Goal: Transaction & Acquisition: Purchase product/service

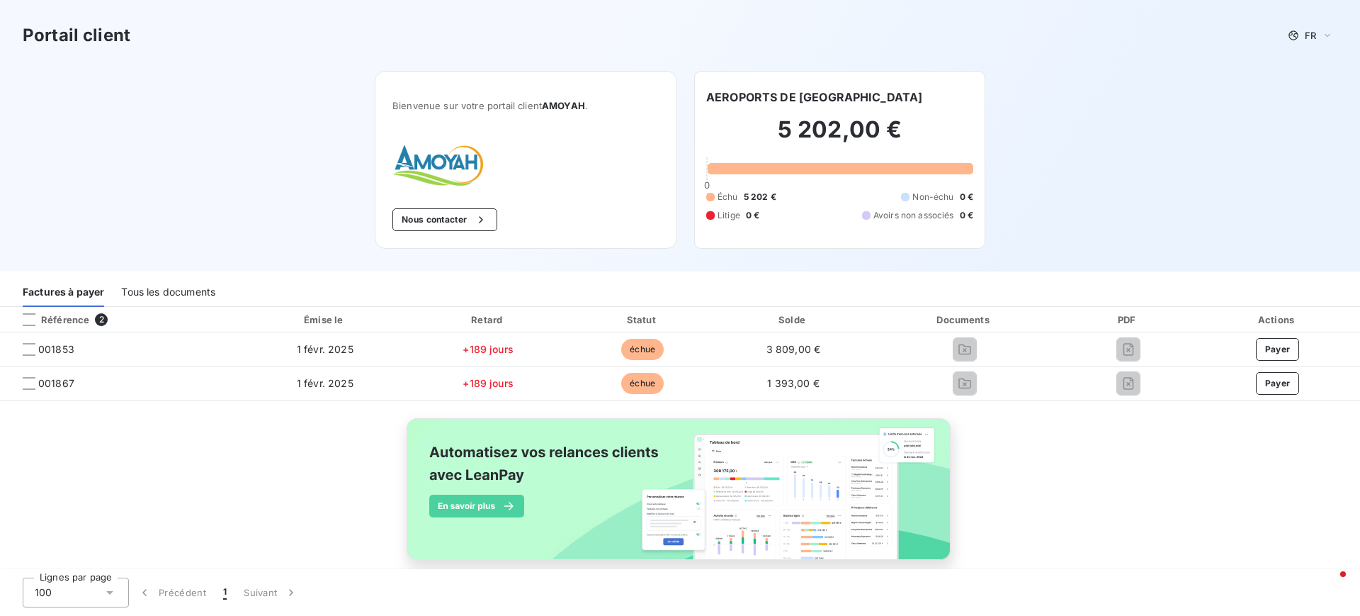
click at [183, 283] on div "Tous les documents" at bounding box center [168, 292] width 94 height 30
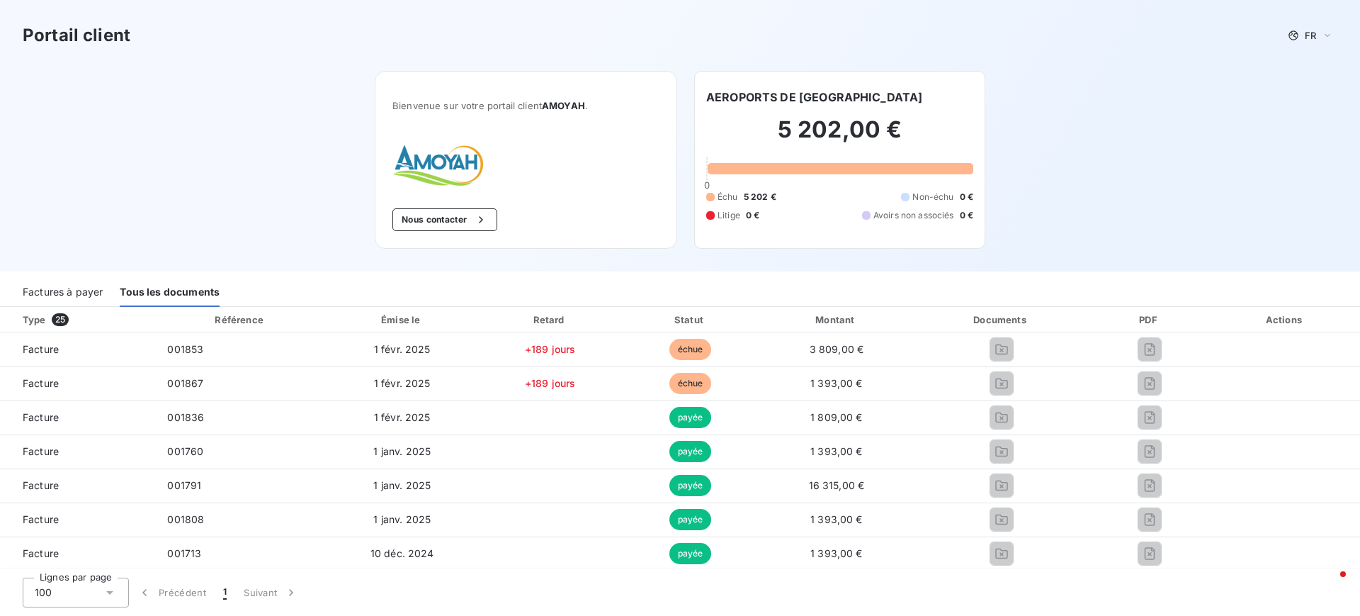
click at [68, 283] on div "Factures à payer" at bounding box center [63, 292] width 80 height 30
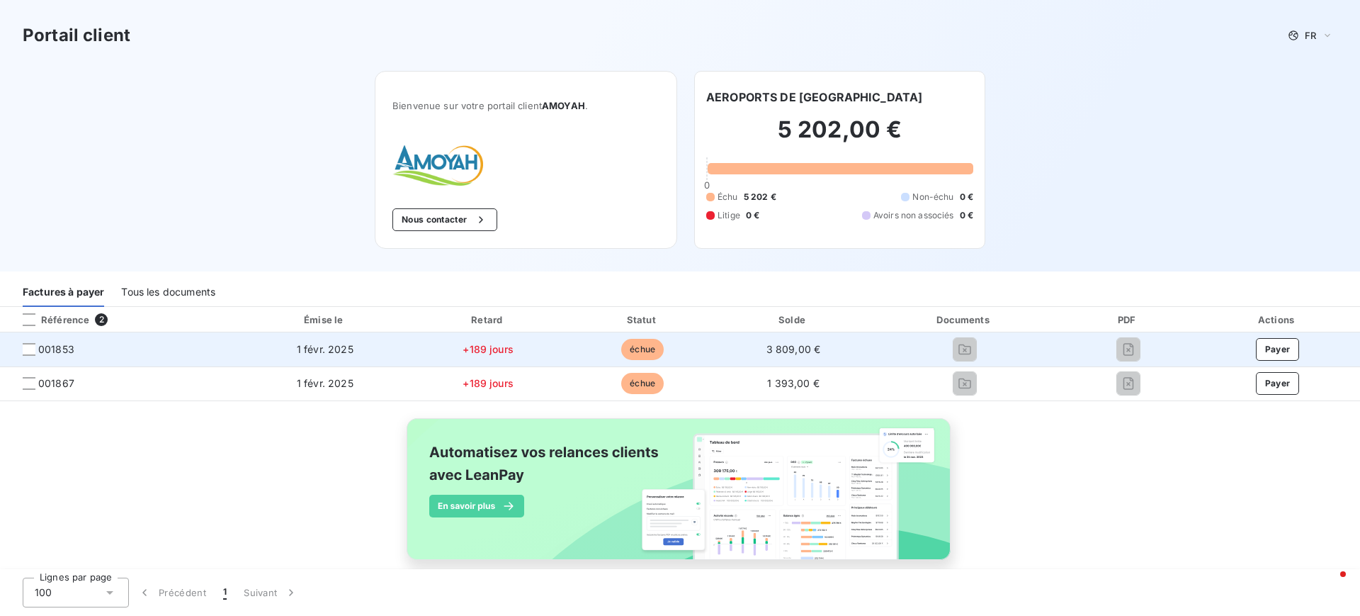
click at [21, 351] on span "001853" at bounding box center [119, 349] width 217 height 14
click at [29, 354] on div at bounding box center [29, 349] width 13 height 13
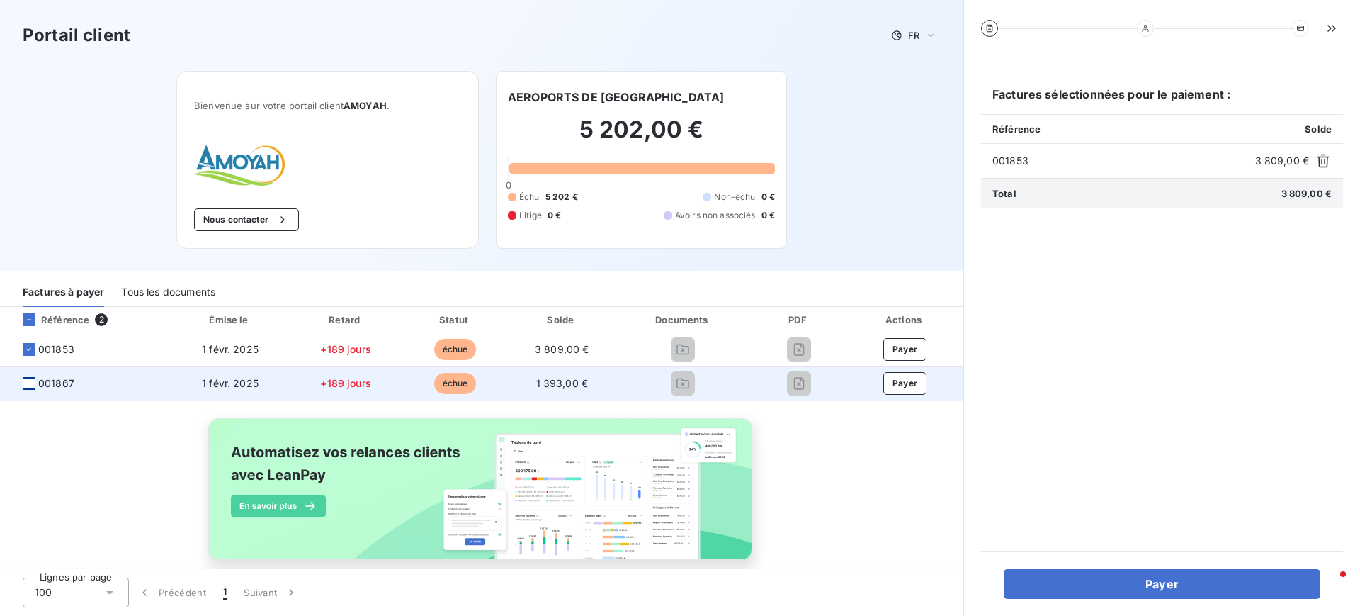
click at [30, 388] on div at bounding box center [29, 383] width 13 height 13
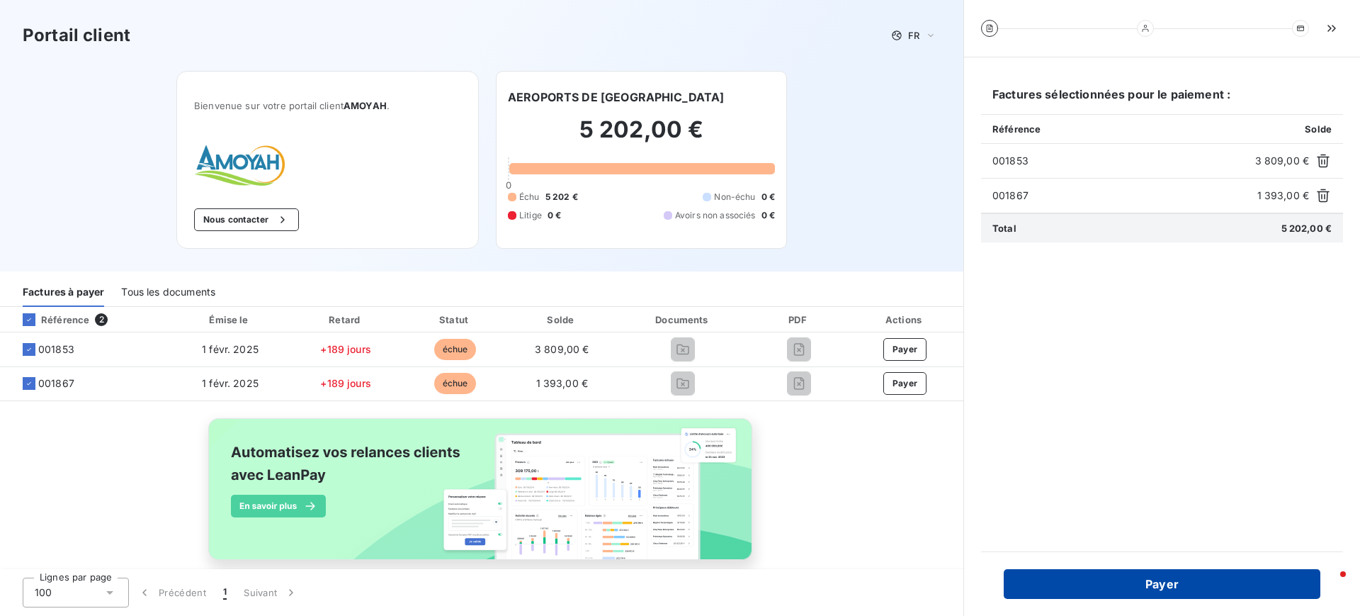
click at [1172, 589] on button "Payer" at bounding box center [1162, 584] width 317 height 30
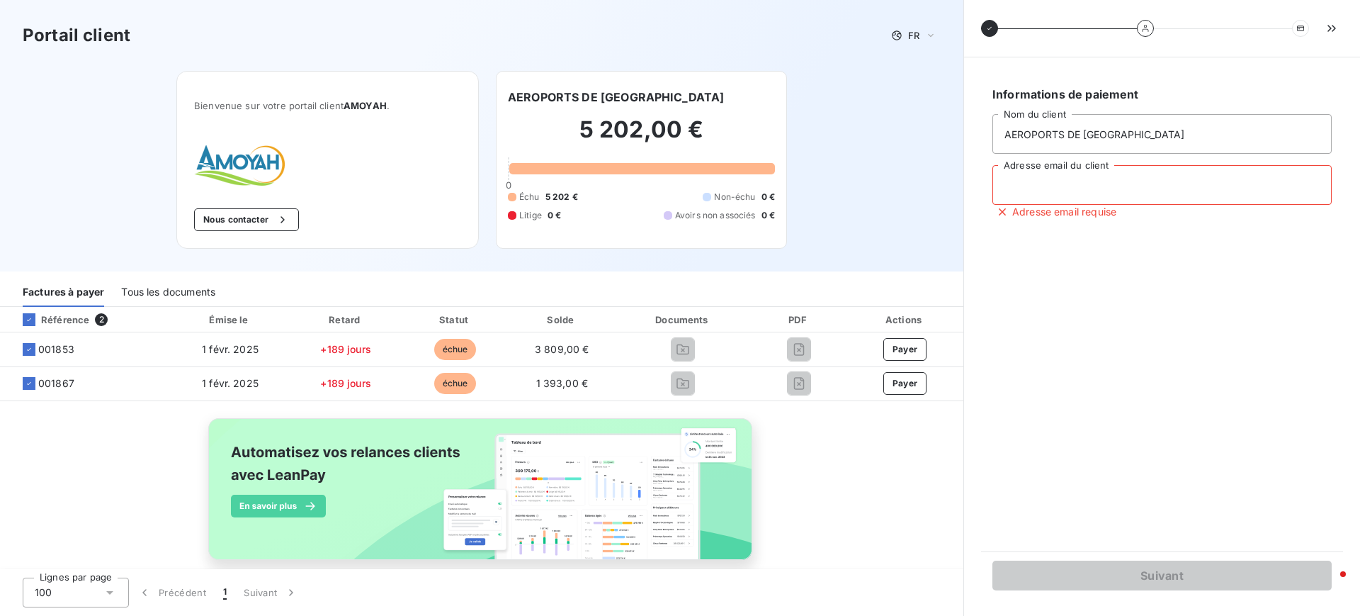
drag, startPoint x: 1071, startPoint y: 186, endPoint x: 1092, endPoint y: 204, distance: 27.1
click at [1072, 186] on input "Adresse email du client" at bounding box center [1161, 185] width 339 height 40
type input "[PERSON_NAME][EMAIL_ADDRESS][PERSON_NAME][DOMAIN_NAME]"
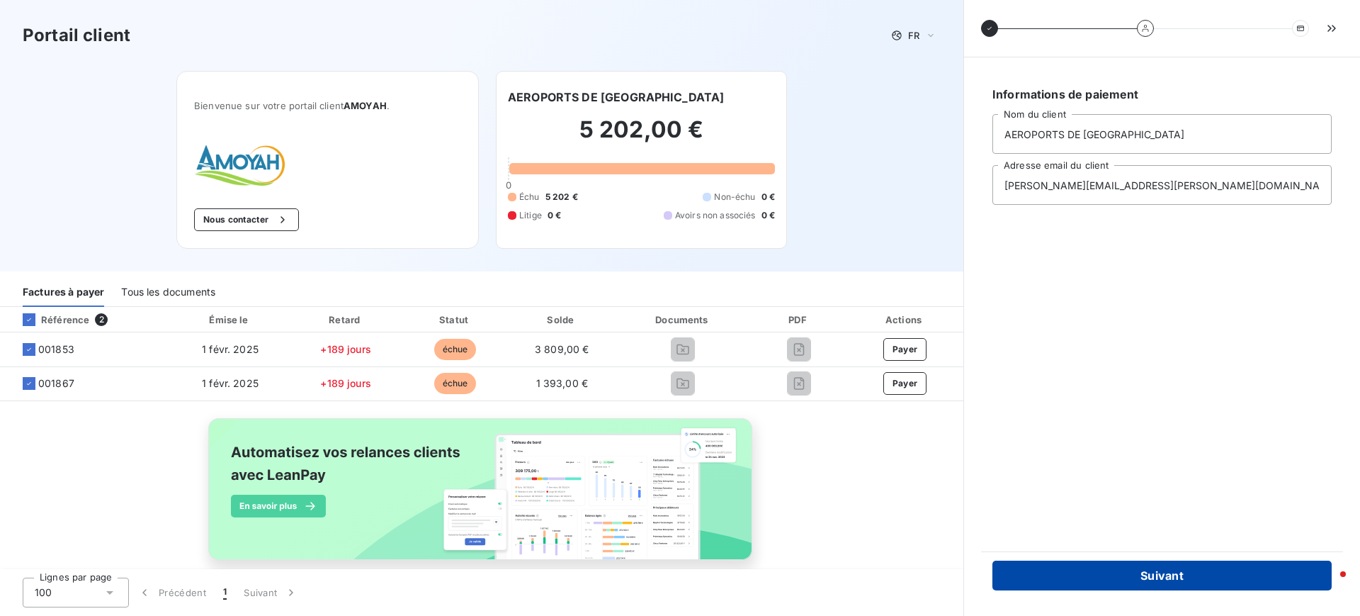
click at [1173, 570] on button "Suivant" at bounding box center [1161, 575] width 339 height 30
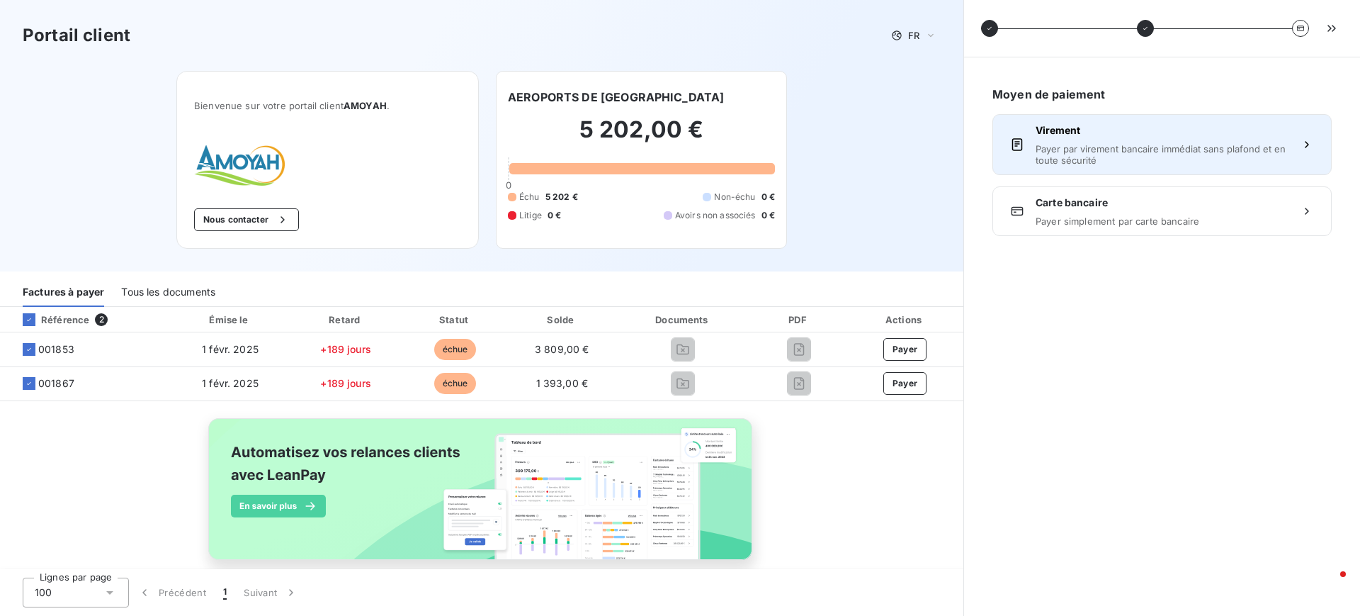
click at [1172, 152] on span "Payer par virement bancaire immédiat sans plafond et en toute sécurité" at bounding box center [1162, 154] width 253 height 23
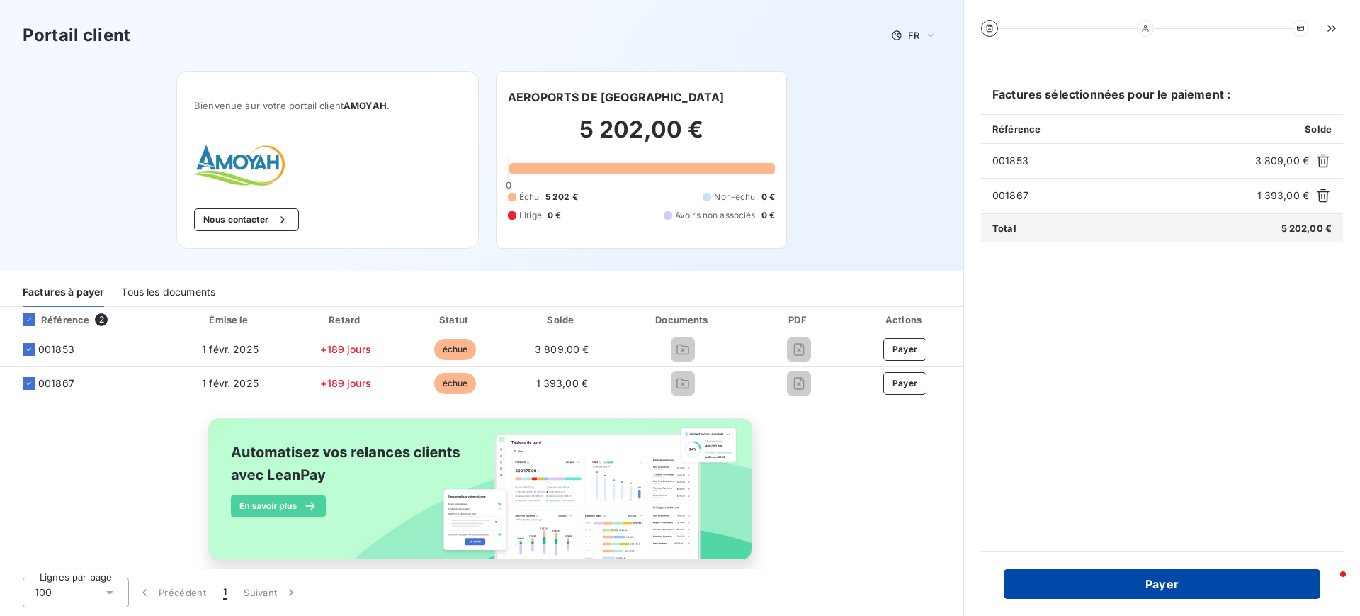
click at [1167, 579] on button "Payer" at bounding box center [1162, 584] width 317 height 30
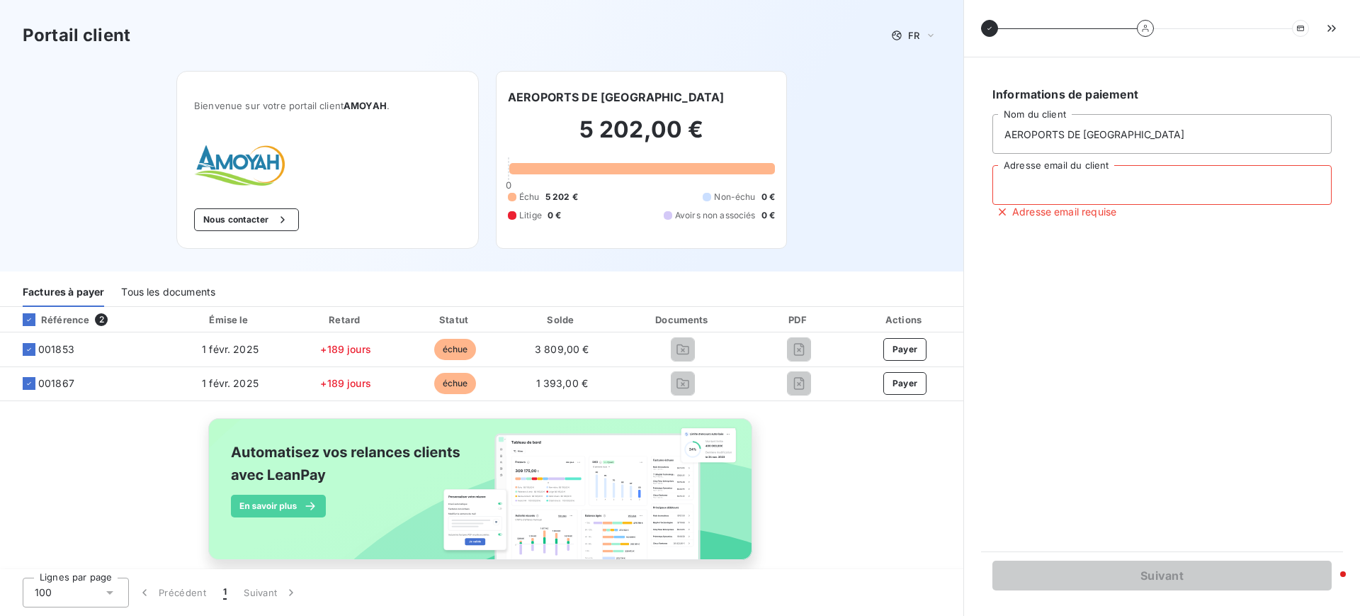
click at [1123, 174] on input "Adresse email du client" at bounding box center [1161, 185] width 339 height 40
type input "[PERSON_NAME][EMAIL_ADDRESS][PERSON_NAME][DOMAIN_NAME]"
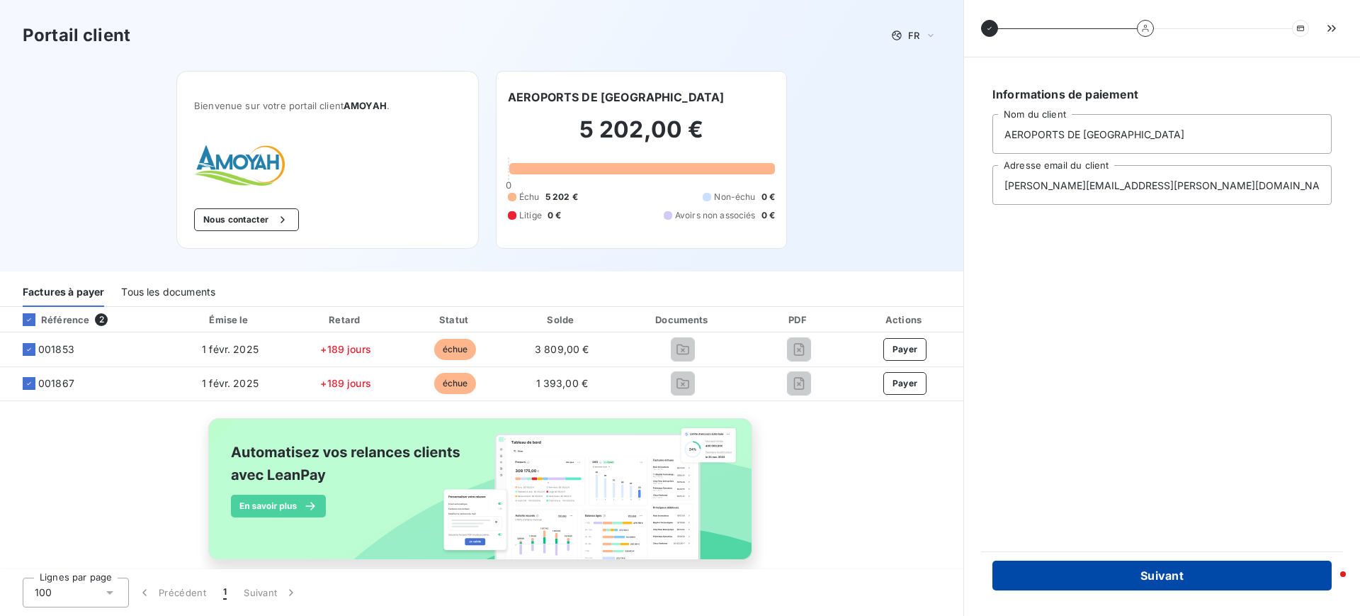
click at [1145, 572] on button "Suivant" at bounding box center [1161, 575] width 339 height 30
